Goal: Task Accomplishment & Management: Use online tool/utility

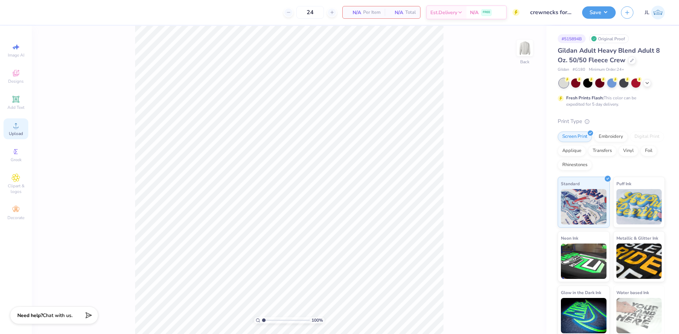
click at [27, 129] on div "Upload" at bounding box center [16, 128] width 25 height 21
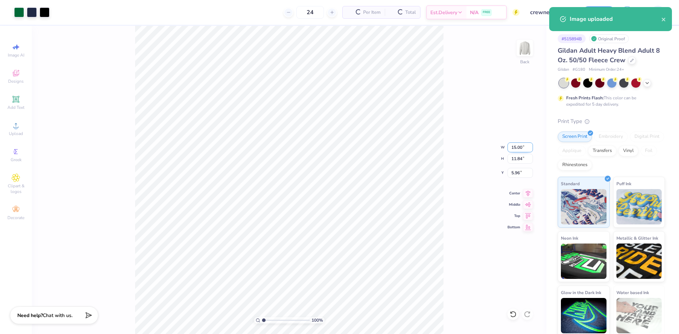
click at [518, 145] on input "15.00" at bounding box center [519, 147] width 25 height 10
type input "11.00"
type input "8.68"
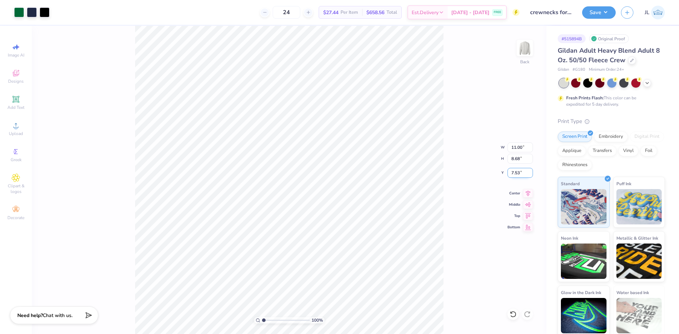
click at [514, 172] on input "7.53" at bounding box center [519, 173] width 25 height 10
type input "3.00"
click at [516, 150] on input "11.00" at bounding box center [519, 147] width 25 height 10
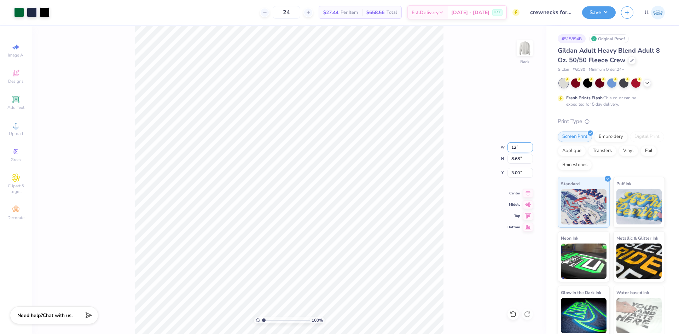
type input "12.00"
type input "9.47"
click at [513, 175] on input "2.61" at bounding box center [519, 173] width 25 height 10
type input "3.00"
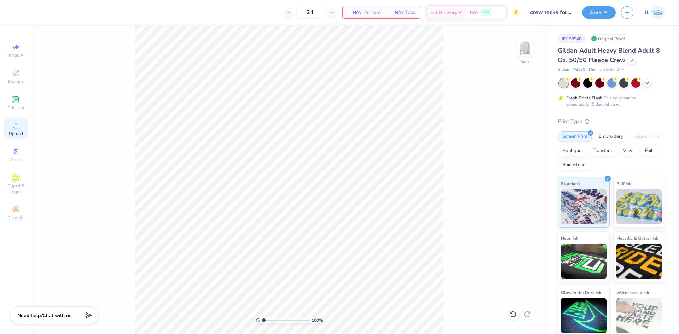
click at [6, 132] on div "Upload" at bounding box center [16, 128] width 25 height 21
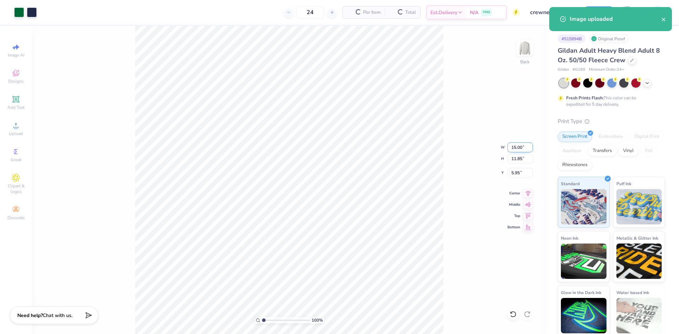
click at [512, 150] on input "15.00" at bounding box center [519, 147] width 25 height 10
type input "12.00"
type input "9.48"
click at [517, 172] on input "7.13" at bounding box center [519, 173] width 25 height 10
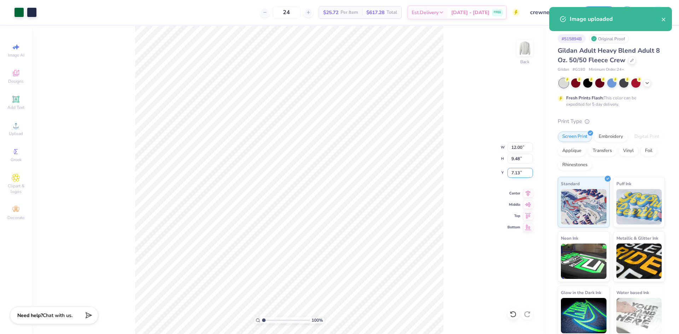
click at [517, 172] on input "7.13" at bounding box center [519, 173] width 25 height 10
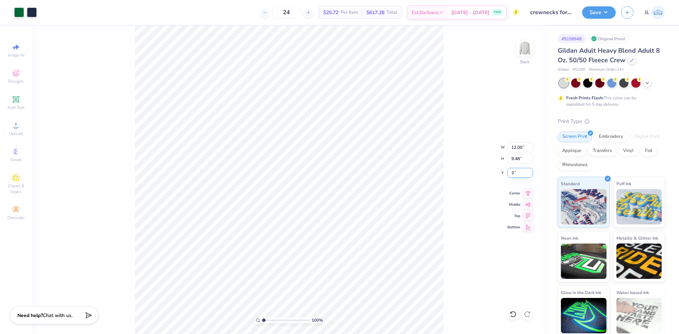
type input "3.00"
click at [469, 125] on div "100 % Back W 12.00 12.00 " H 9.48 9.48 " Y 3.00 3.00 " Center Middle Top Bottom" at bounding box center [289, 180] width 514 height 308
click at [609, 13] on button "Save" at bounding box center [599, 11] width 34 height 12
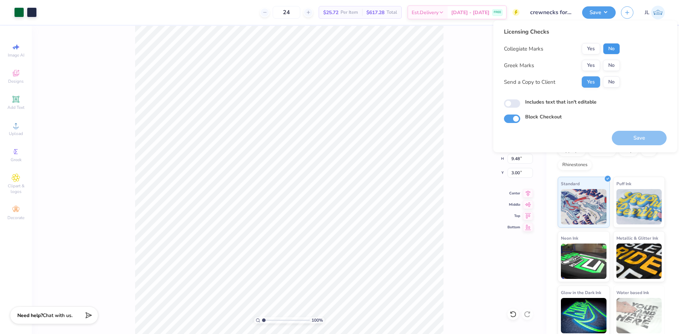
click at [616, 51] on button "No" at bounding box center [611, 48] width 17 height 11
click at [615, 68] on button "No" at bounding box center [611, 65] width 17 height 11
click at [633, 135] on button "Save" at bounding box center [639, 138] width 55 height 14
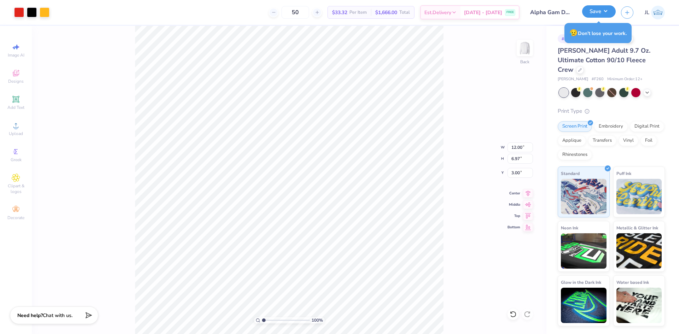
click at [606, 11] on button "Save" at bounding box center [599, 11] width 34 height 12
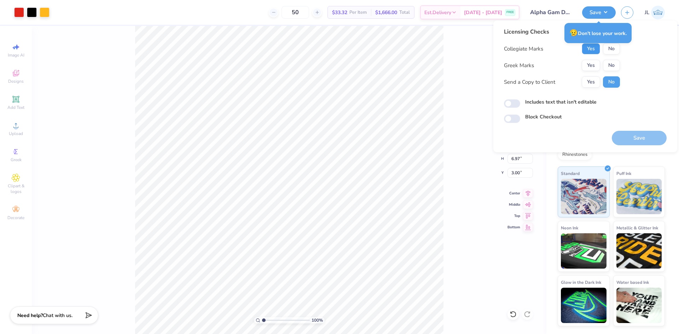
click at [586, 48] on button "Yes" at bounding box center [590, 48] width 18 height 11
click at [586, 66] on button "Yes" at bounding box center [590, 65] width 18 height 11
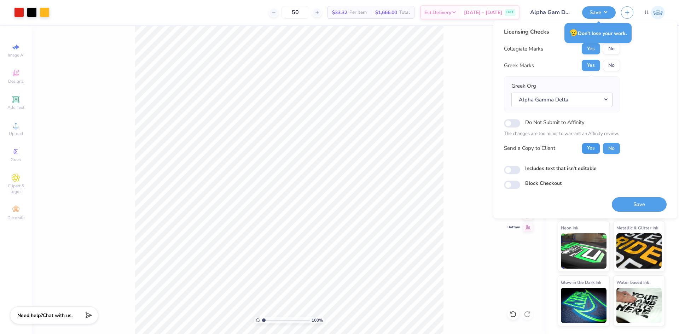
click at [593, 151] on button "Yes" at bounding box center [590, 148] width 18 height 11
click at [637, 198] on button "Save" at bounding box center [639, 204] width 55 height 14
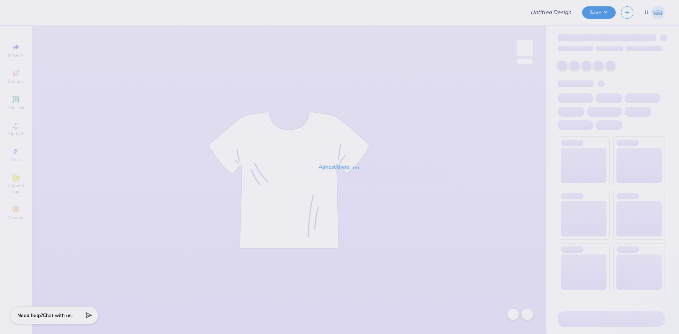
type input "Alpha Gam Dad's day with gorilla"
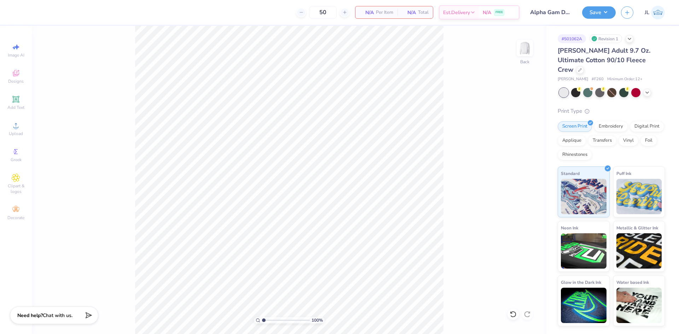
click at [19, 141] on div "Image AI Designs Add Text Upload Greek Clipart & logos Decorate" at bounding box center [16, 131] width 25 height 183
click at [18, 128] on icon at bounding box center [15, 125] width 5 height 5
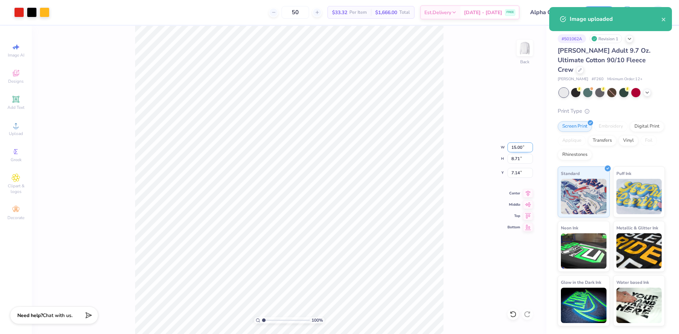
click at [513, 146] on input "15.00" at bounding box center [519, 147] width 25 height 10
type input "12.00"
type input "6.97"
click at [515, 171] on input "8.01" at bounding box center [519, 173] width 25 height 10
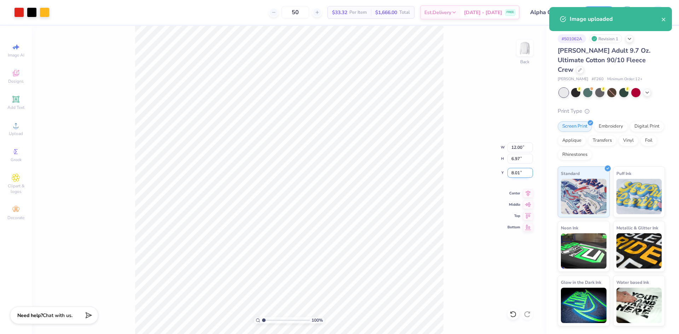
click at [515, 171] on input "8.01" at bounding box center [519, 173] width 25 height 10
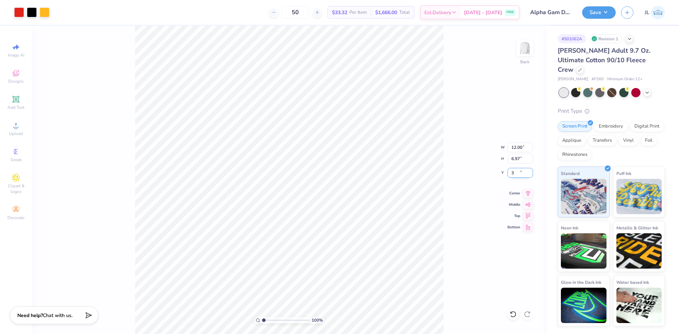
type input "3.00"
click at [611, 16] on button "Save" at bounding box center [599, 11] width 34 height 12
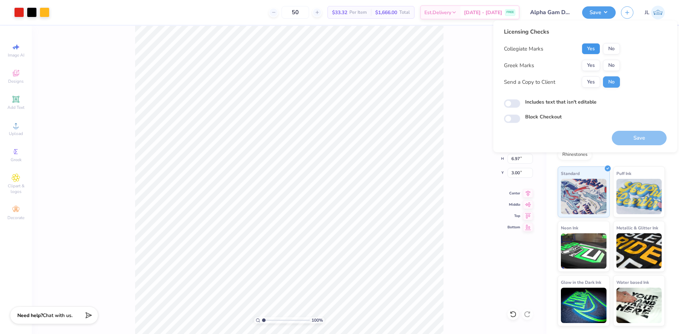
click at [597, 48] on button "Yes" at bounding box center [590, 48] width 18 height 11
click at [596, 65] on button "Yes" at bounding box center [590, 65] width 18 height 11
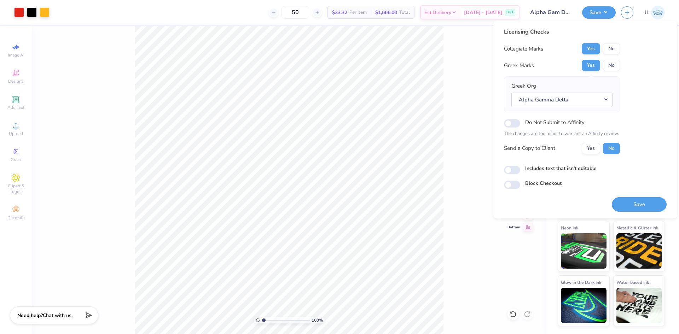
click at [589, 81] on div "Greek Org Alpha Gamma Delta" at bounding box center [562, 94] width 116 height 36
click at [593, 147] on button "Yes" at bounding box center [590, 148] width 18 height 11
click at [634, 199] on button "Save" at bounding box center [639, 204] width 55 height 14
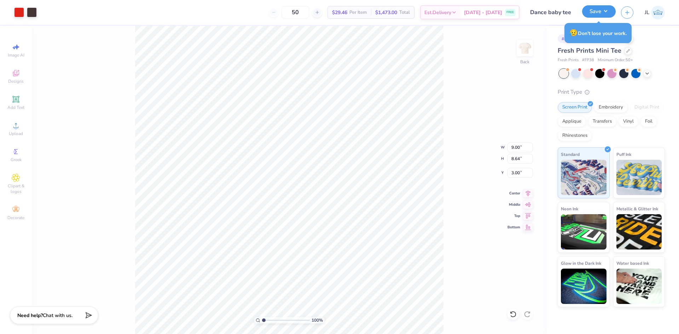
click at [604, 12] on button "Save" at bounding box center [599, 11] width 34 height 12
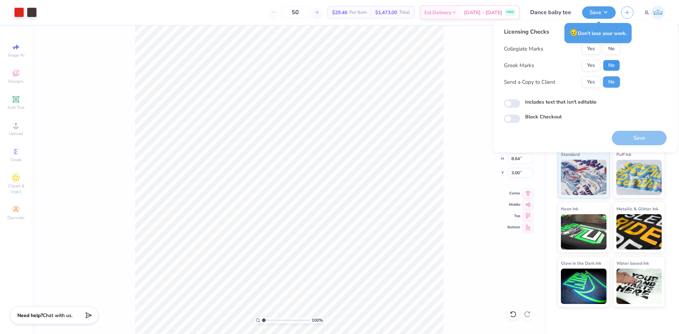
click at [607, 63] on button "No" at bounding box center [611, 65] width 17 height 11
click at [592, 51] on button "Yes" at bounding box center [590, 48] width 18 height 11
click at [589, 84] on button "Yes" at bounding box center [590, 81] width 18 height 11
click at [631, 136] on button "Save" at bounding box center [639, 138] width 55 height 14
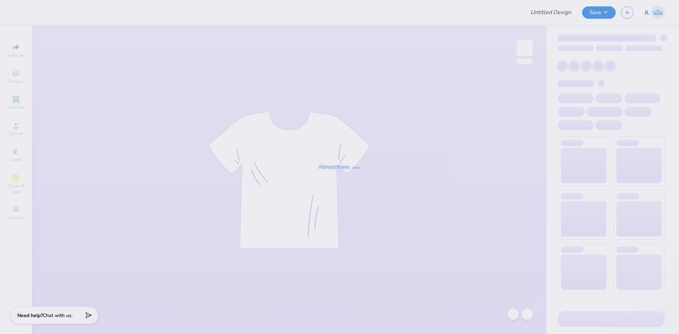
type input "crewnecks for APC"
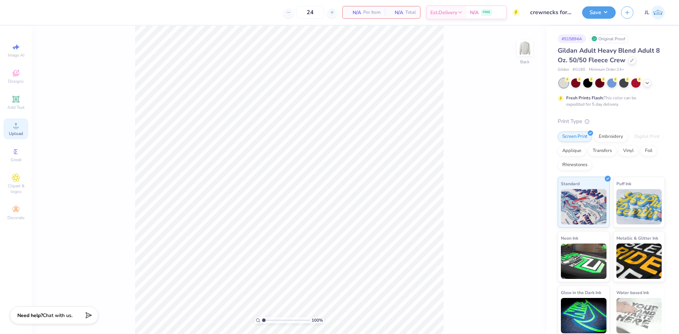
click at [18, 129] on icon at bounding box center [16, 125] width 8 height 8
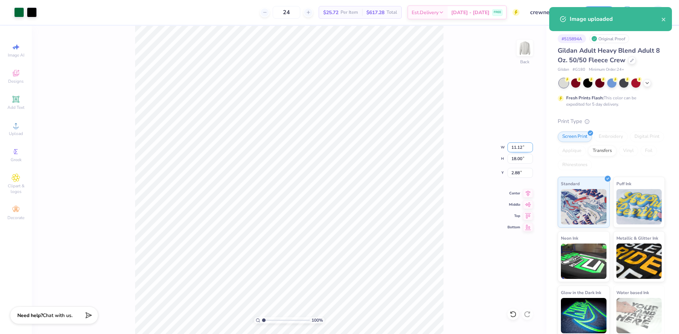
click at [517, 149] on input "11.12" at bounding box center [519, 147] width 25 height 10
click at [517, 148] on input "11.12" at bounding box center [519, 147] width 25 height 10
click at [514, 160] on input "18.00" at bounding box center [519, 159] width 25 height 10
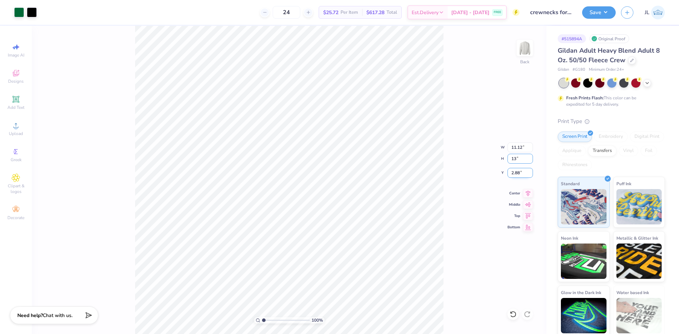
type input "13"
type input "8.03"
type input "13.00"
click at [517, 175] on input "5.37" at bounding box center [519, 173] width 25 height 10
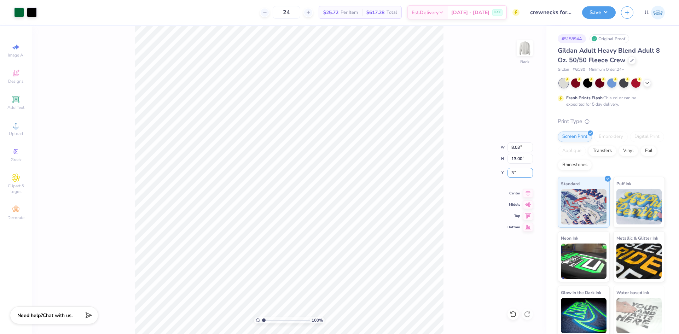
type input "3.00"
click at [529, 194] on icon at bounding box center [528, 192] width 10 height 8
click at [603, 10] on button "Save" at bounding box center [599, 11] width 34 height 12
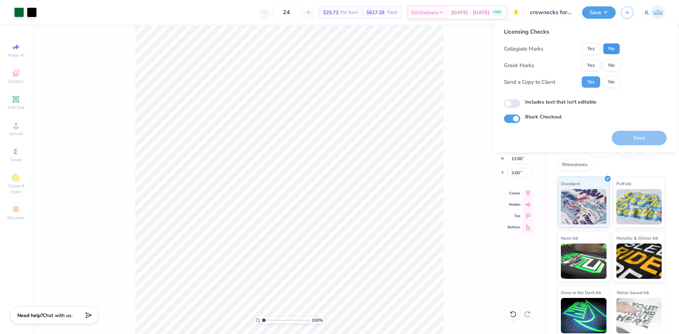
click at [614, 45] on button "No" at bounding box center [611, 48] width 17 height 11
click at [611, 60] on button "No" at bounding box center [611, 65] width 17 height 11
click at [633, 136] on button "Save" at bounding box center [639, 138] width 55 height 14
